Goal: Task Accomplishment & Management: Use online tool/utility

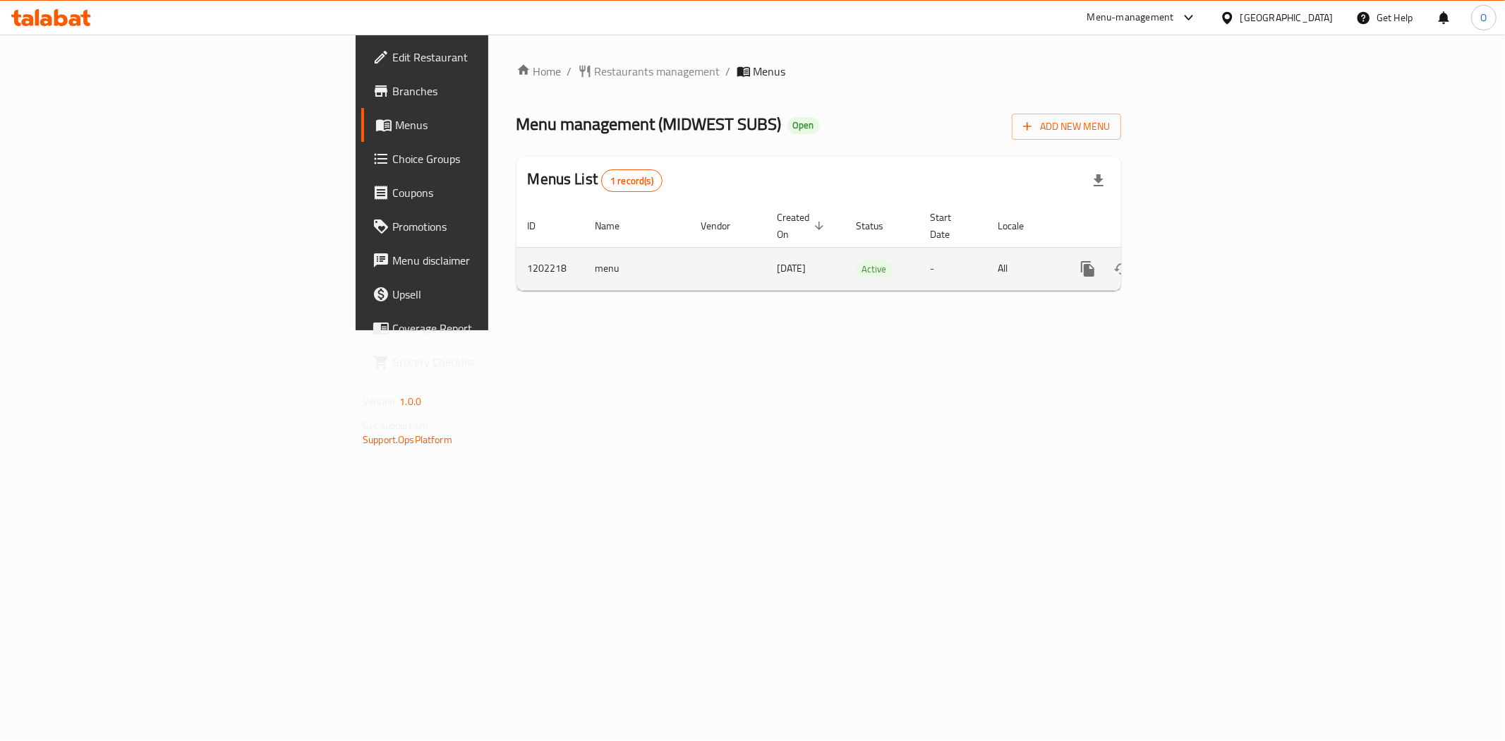
click at [1207, 252] on link "enhanced table" at bounding box center [1190, 269] width 34 height 34
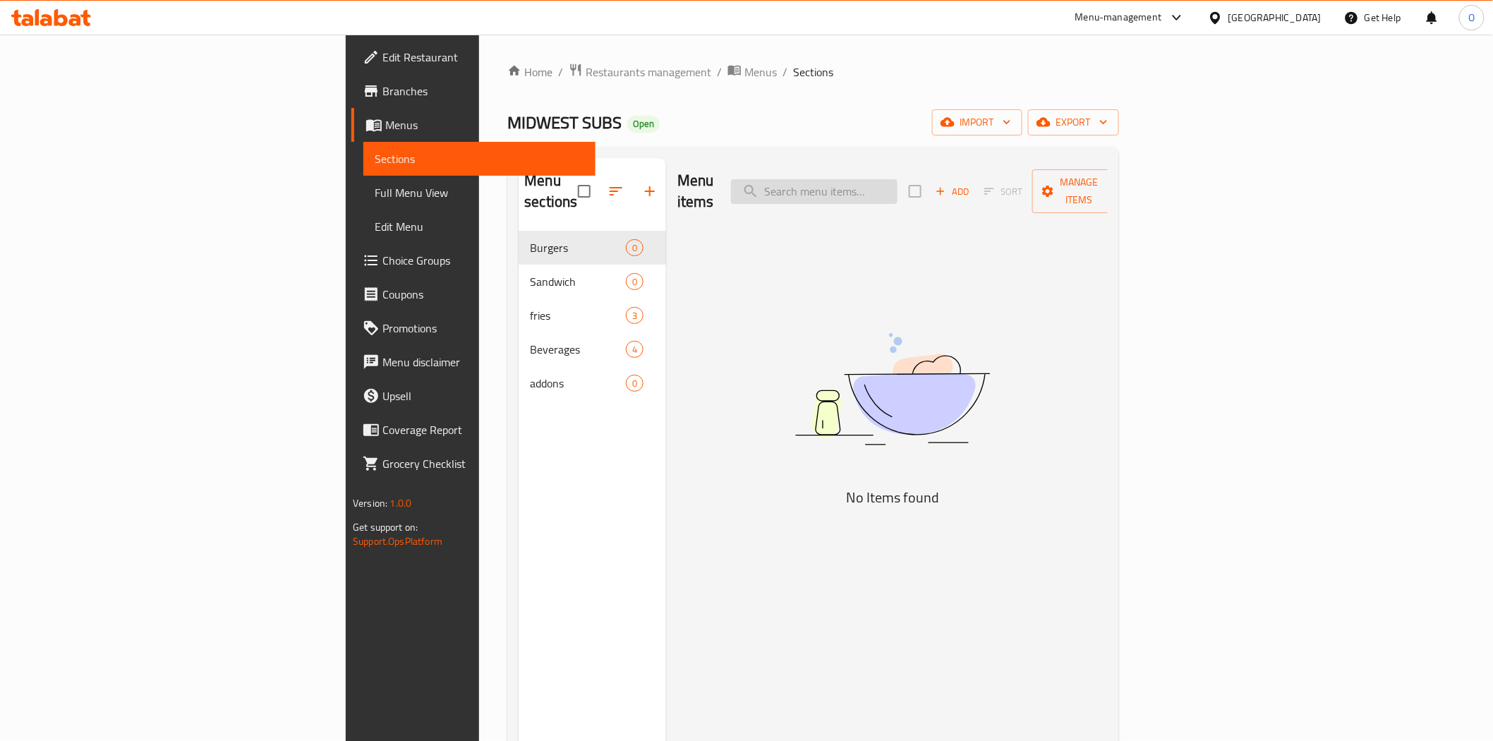
paste input "Cowboy Burger"
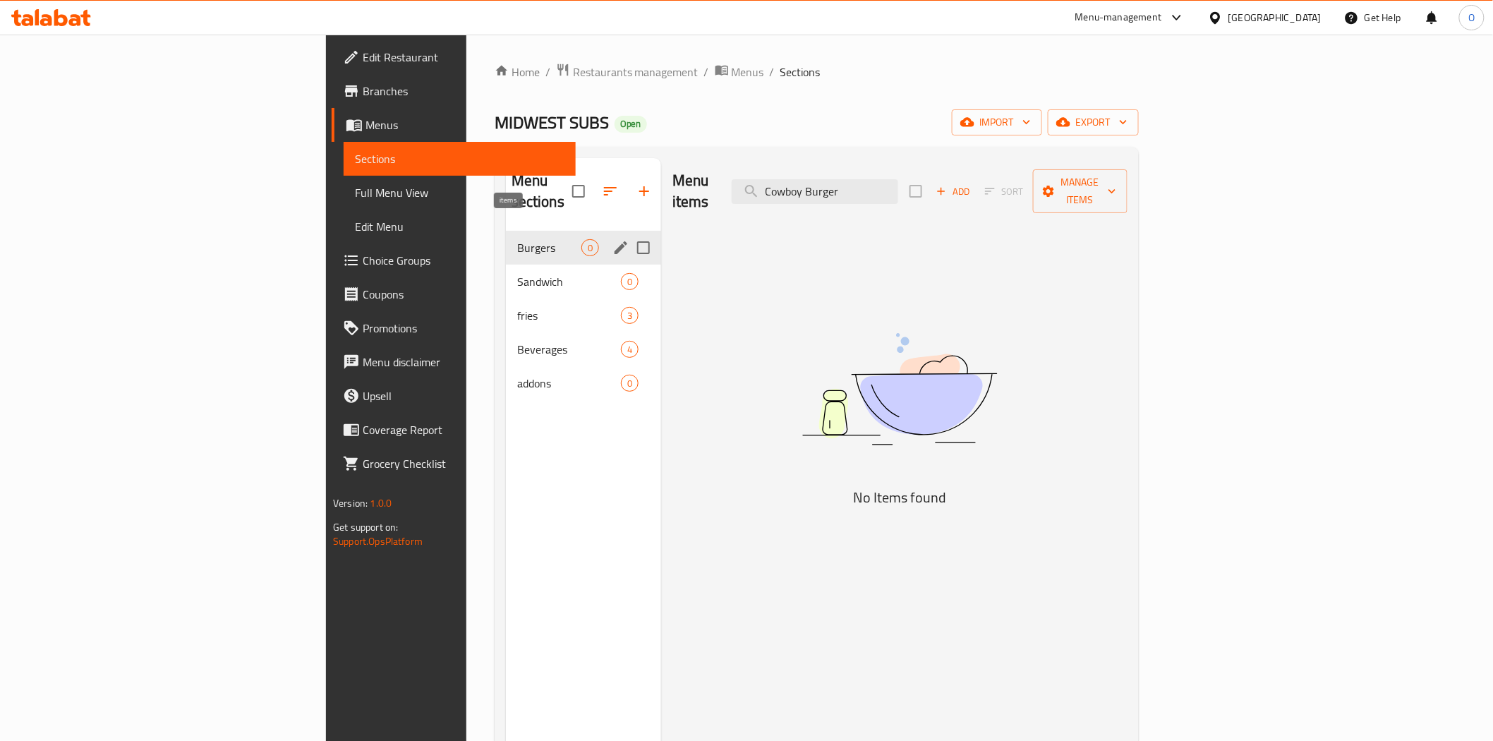
type input "Cowboy Burger"
click at [582, 241] on span "0" at bounding box center [590, 247] width 16 height 13
click at [582, 275] on span "0" at bounding box center [590, 281] width 16 height 13
click at [506, 238] on div "Burgers 0" at bounding box center [583, 248] width 155 height 34
click at [517, 273] on span "Sandwich" at bounding box center [549, 281] width 64 height 17
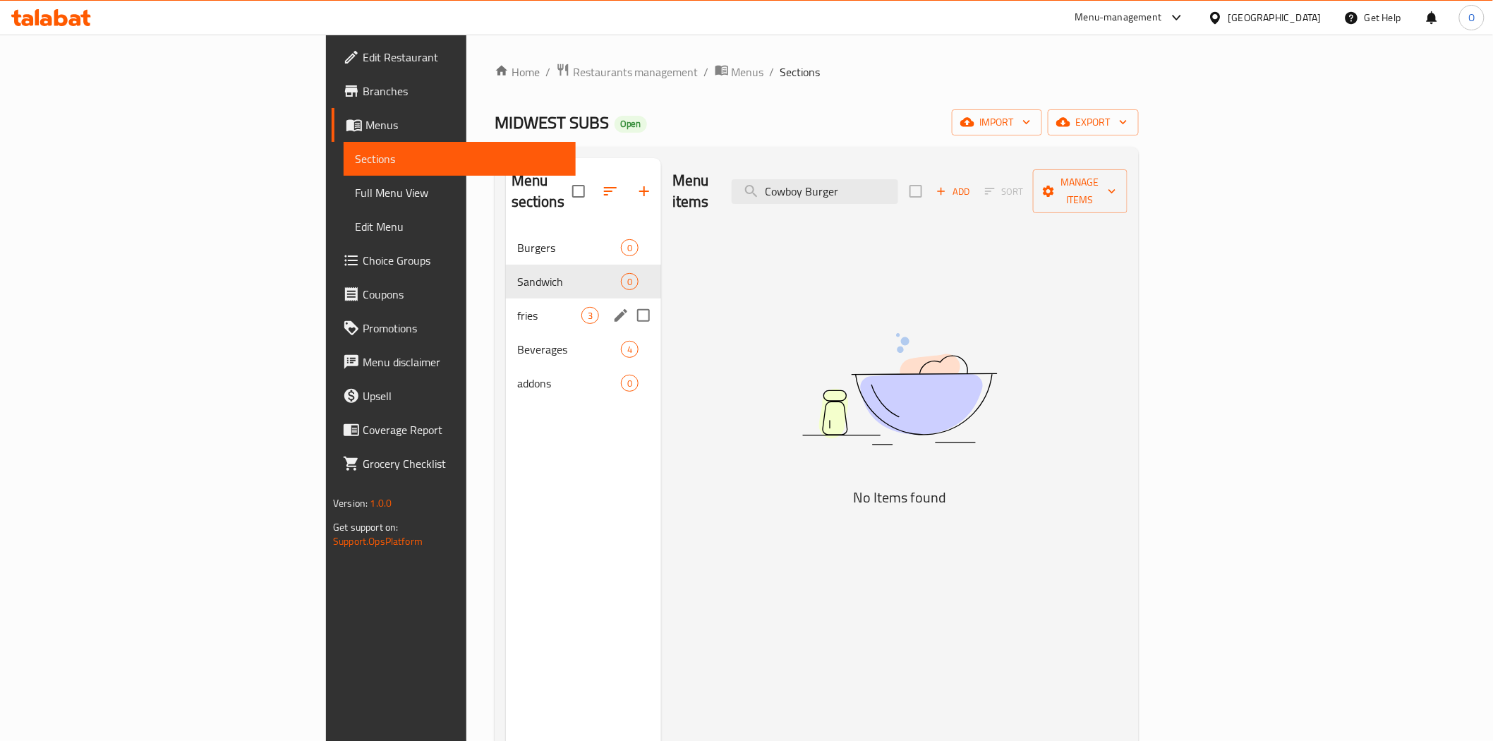
click at [517, 307] on span "fries" at bounding box center [549, 315] width 64 height 17
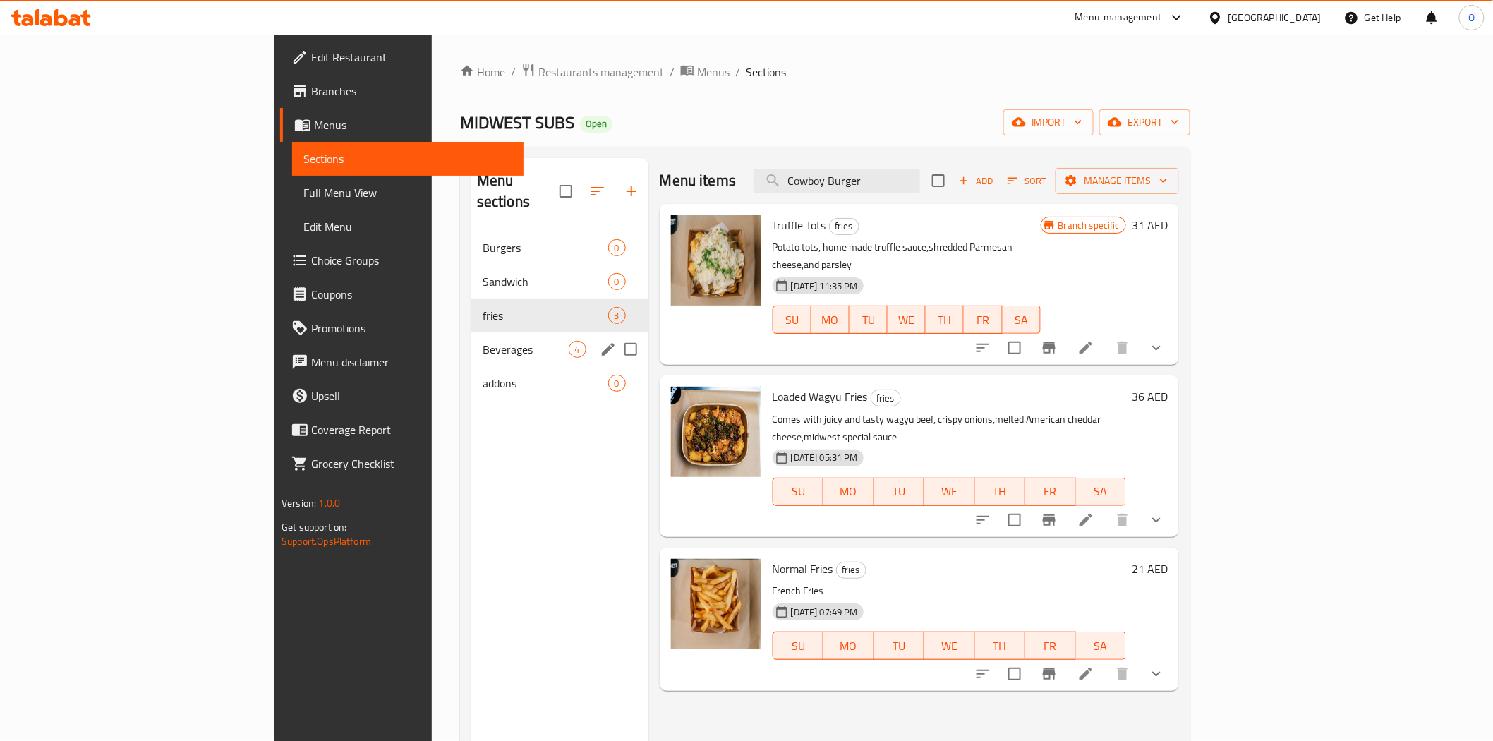
click at [483, 341] on span "Beverages" at bounding box center [526, 349] width 86 height 17
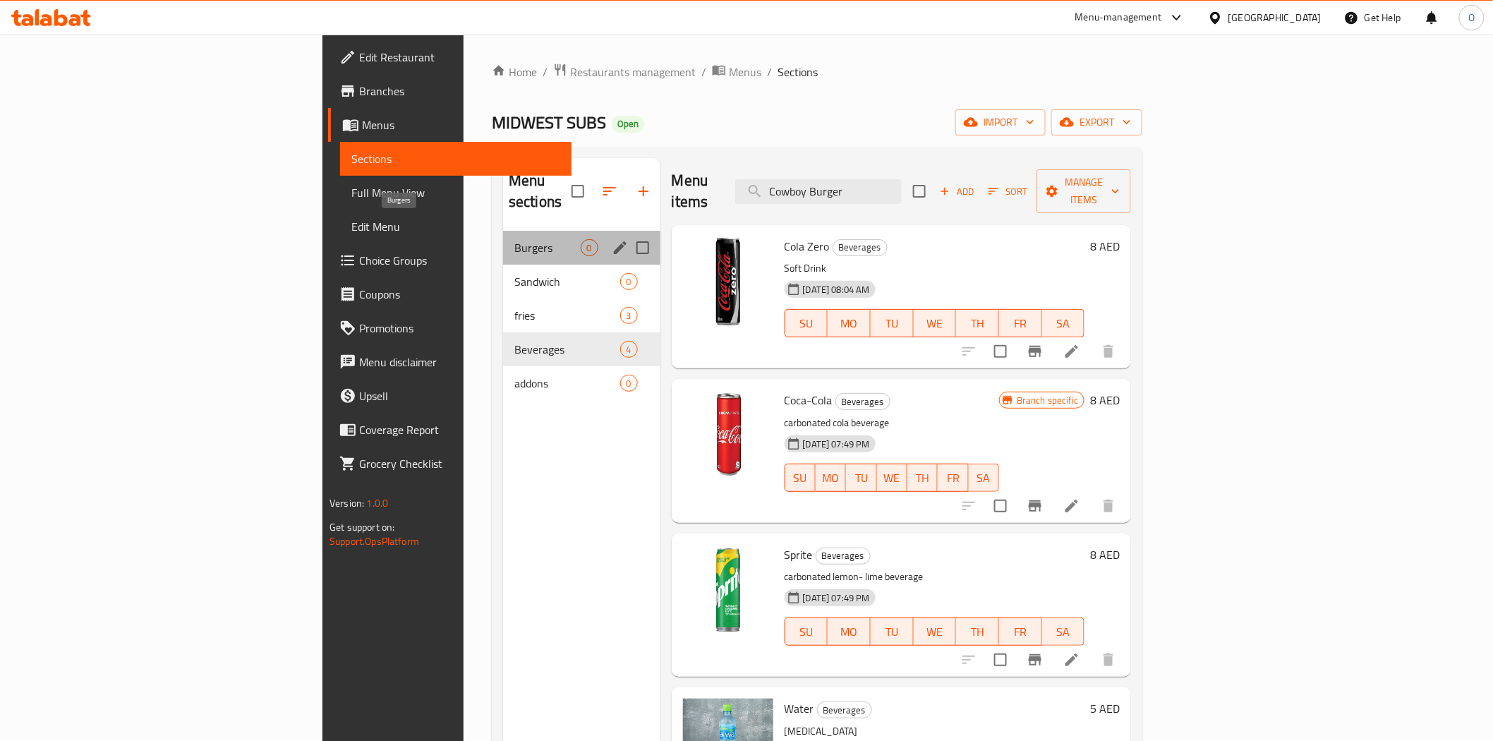
click at [514, 239] on span "Burgers" at bounding box center [547, 247] width 66 height 17
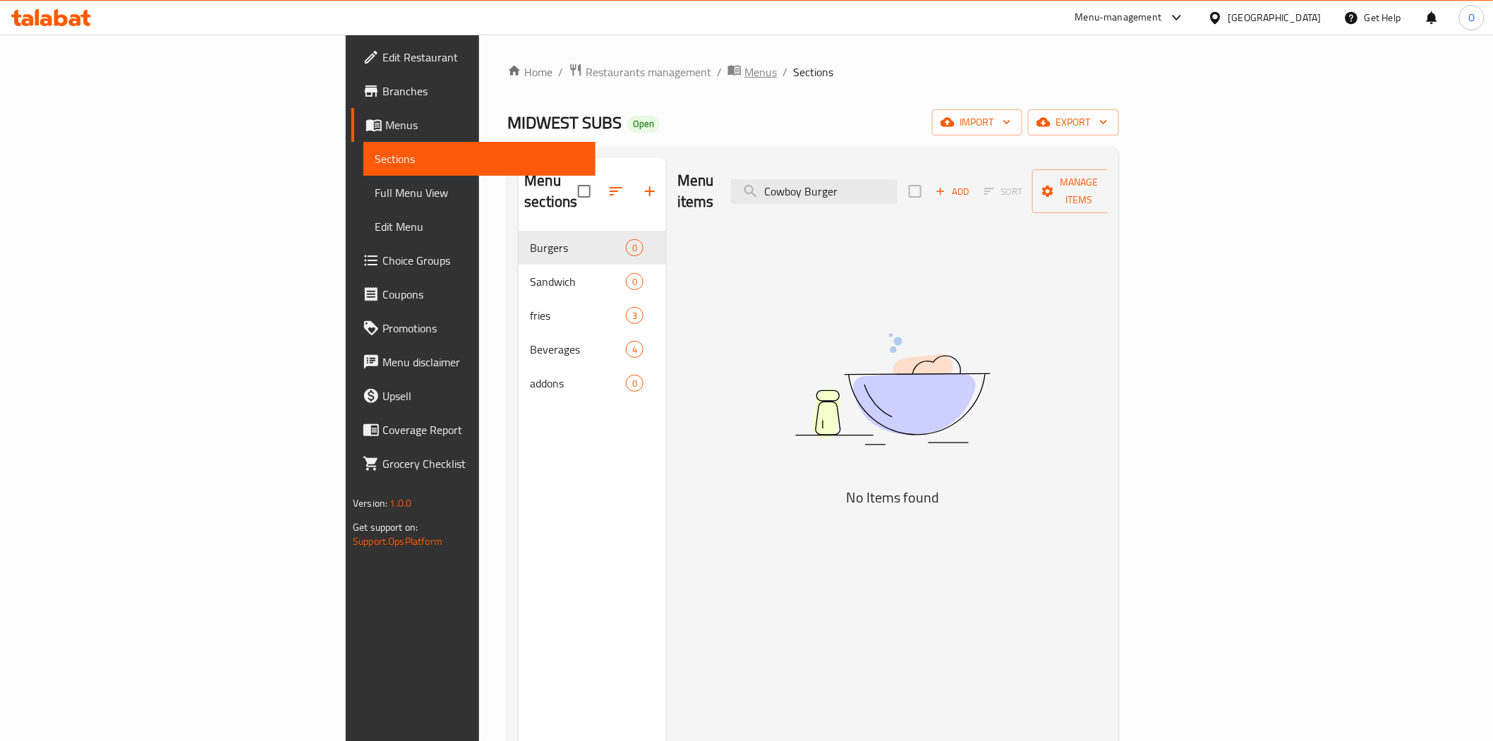
click at [744, 71] on span "Menus" at bounding box center [760, 72] width 32 height 17
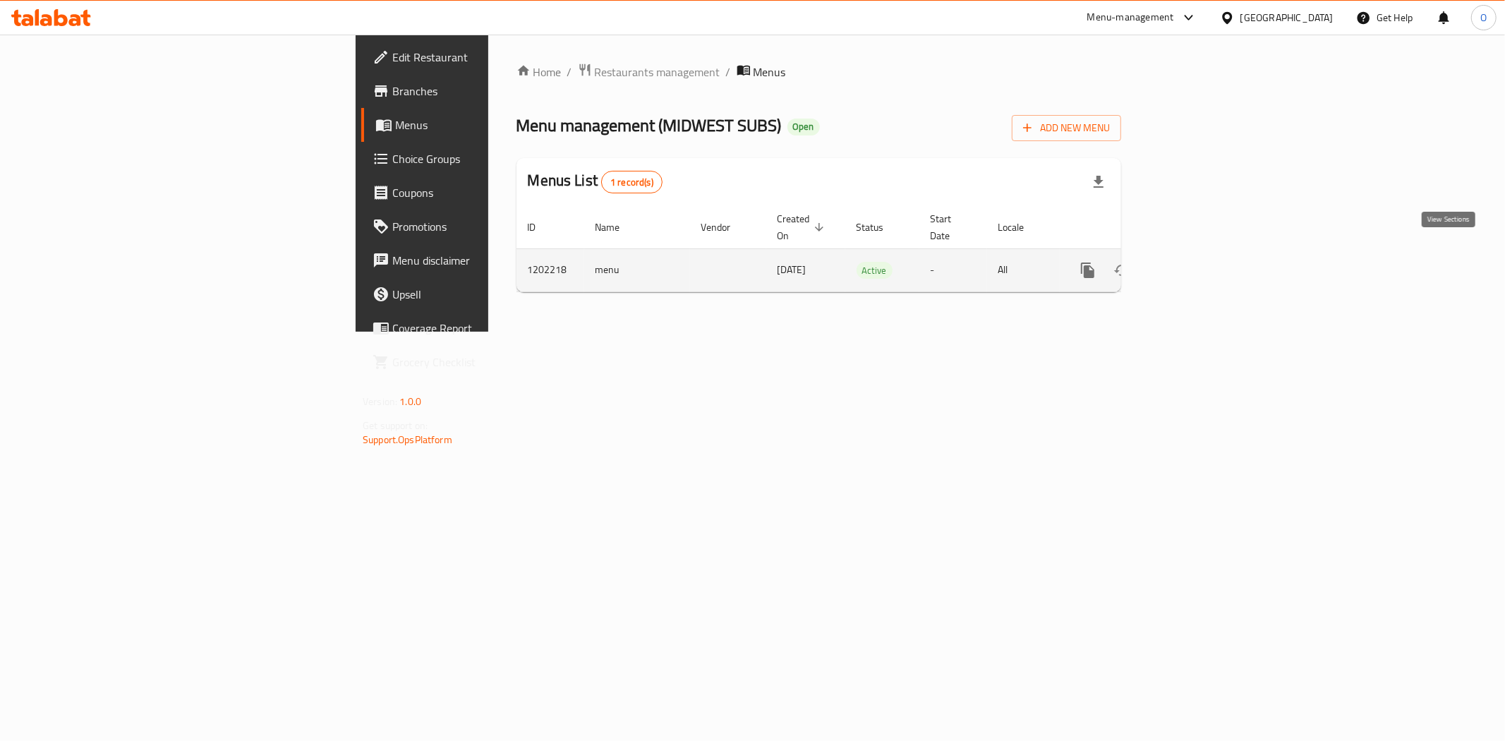
click at [1207, 253] on link "enhanced table" at bounding box center [1190, 270] width 34 height 34
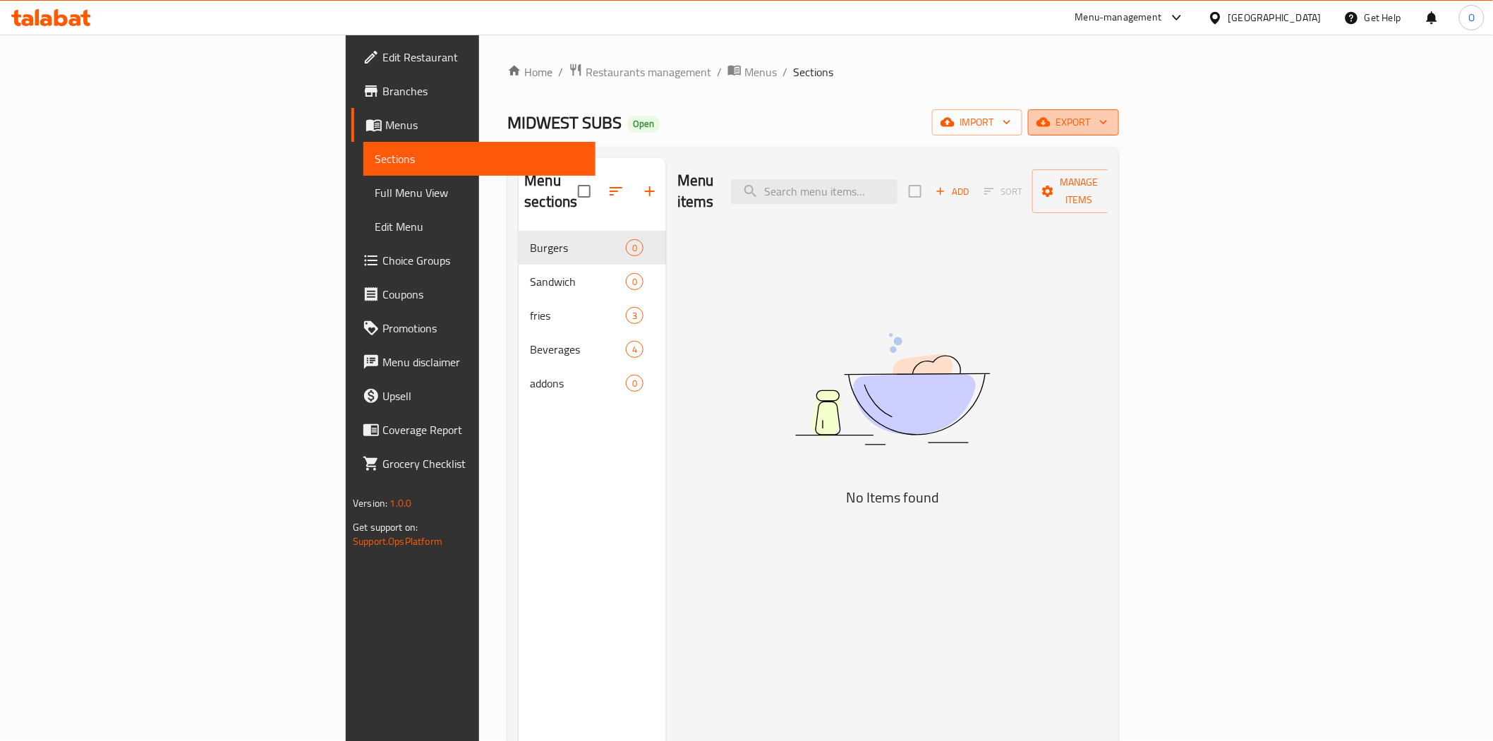
click at [1111, 116] on icon "button" at bounding box center [1103, 122] width 14 height 14
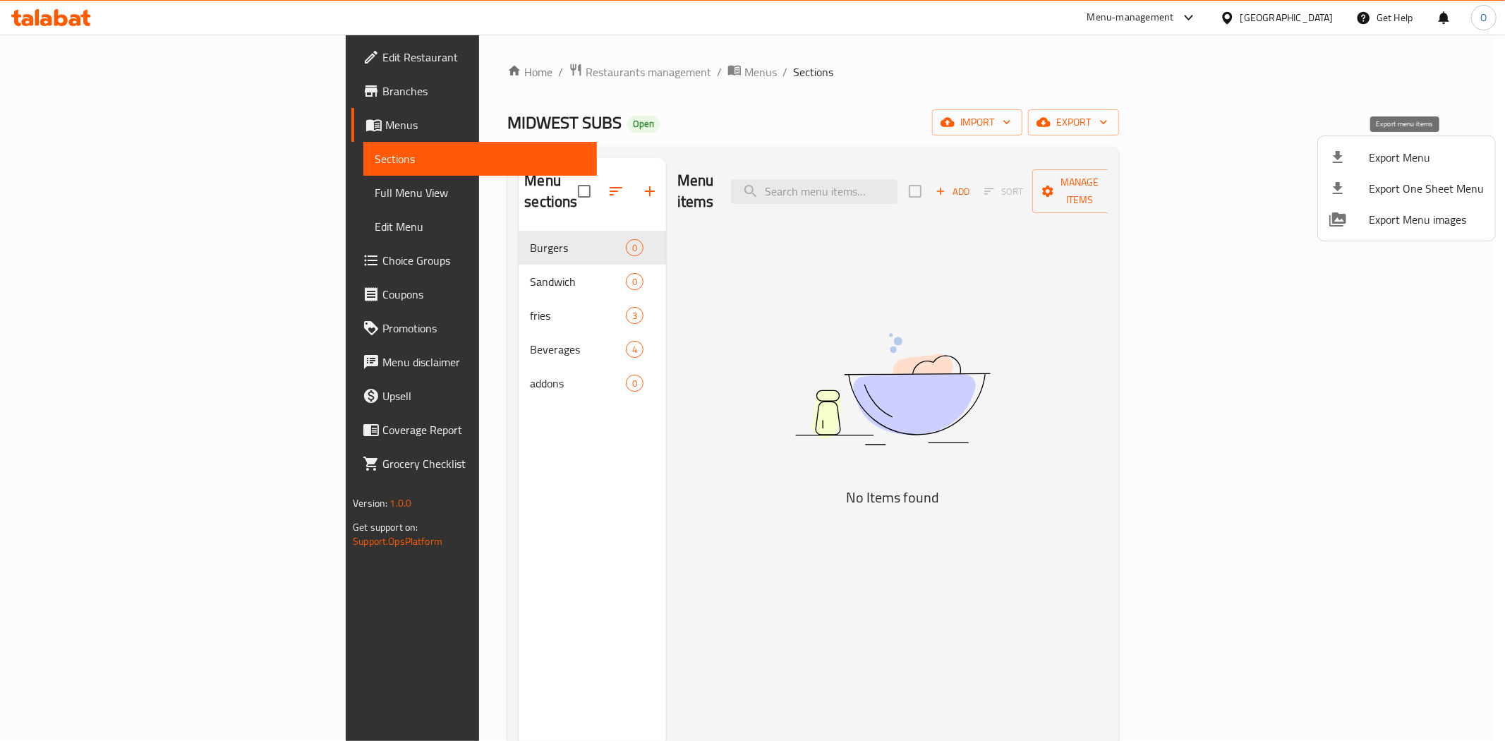
click at [1399, 164] on span "Export Menu" at bounding box center [1426, 157] width 115 height 17
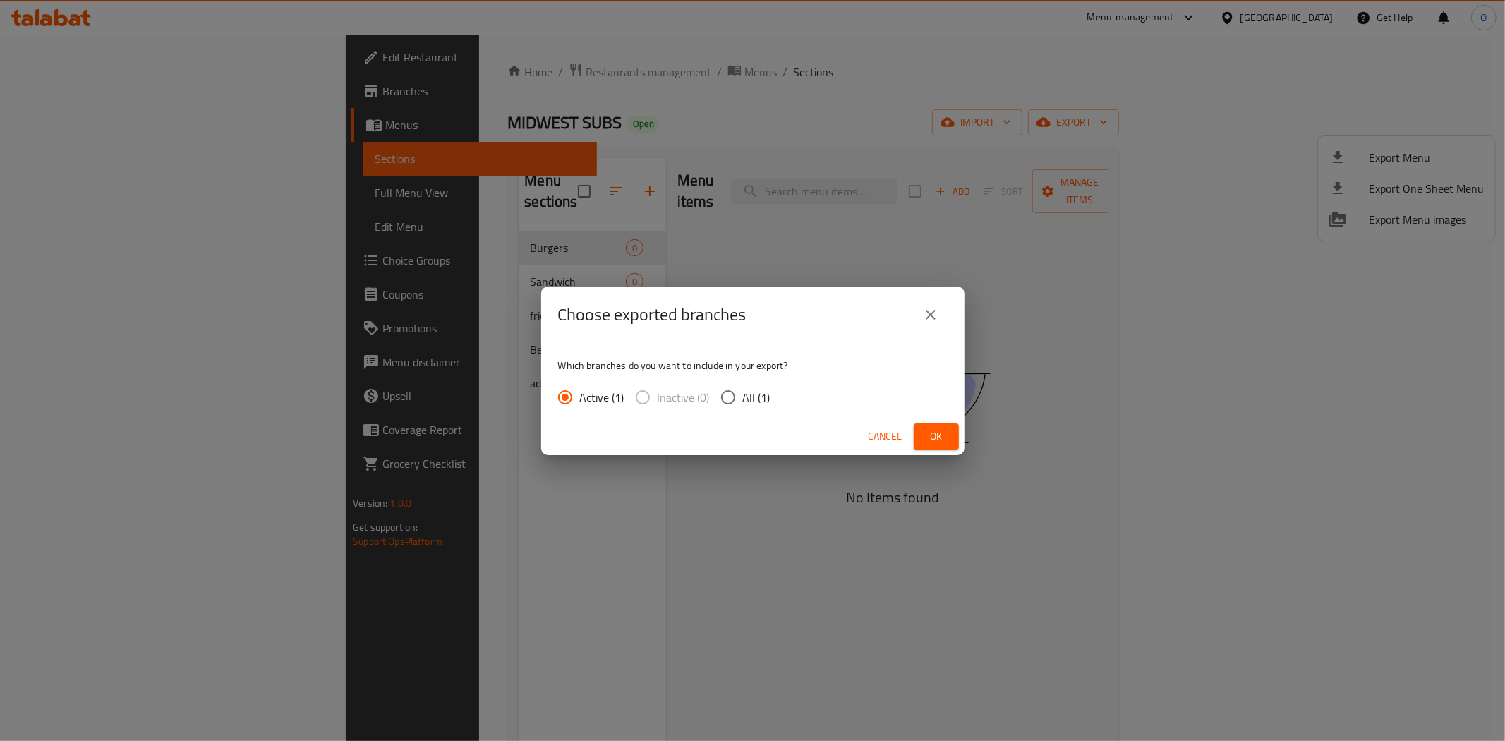
click at [954, 430] on button "Ok" at bounding box center [936, 436] width 45 height 26
